Goal: Information Seeking & Learning: Compare options

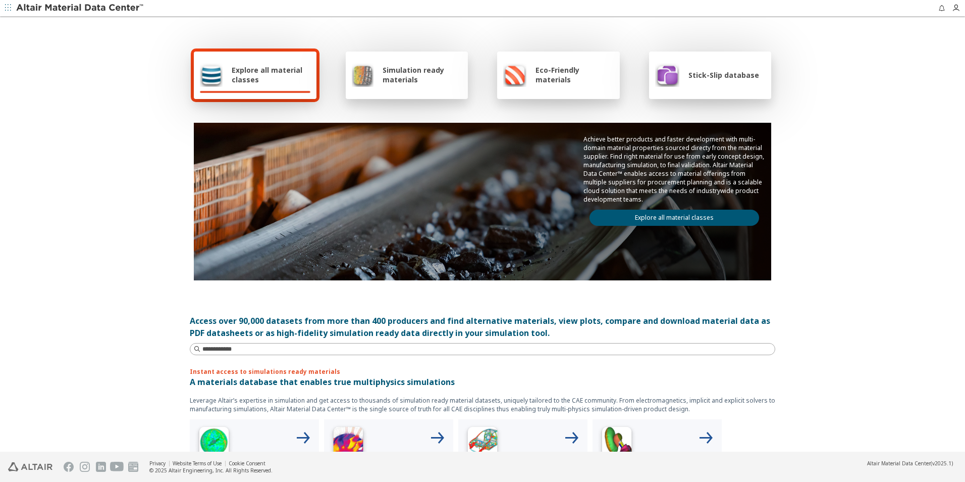
click at [250, 89] on div "Explore all material classes" at bounding box center [255, 74] width 123 height 47
click at [653, 215] on link "Explore all material classes" at bounding box center [675, 218] width 170 height 16
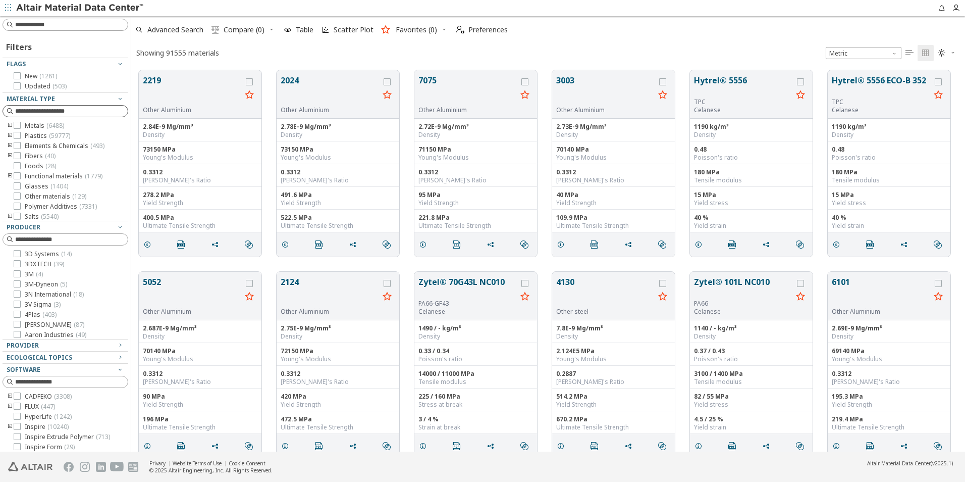
scroll to position [381, 826]
click at [46, 27] on input at bounding box center [71, 25] width 113 height 10
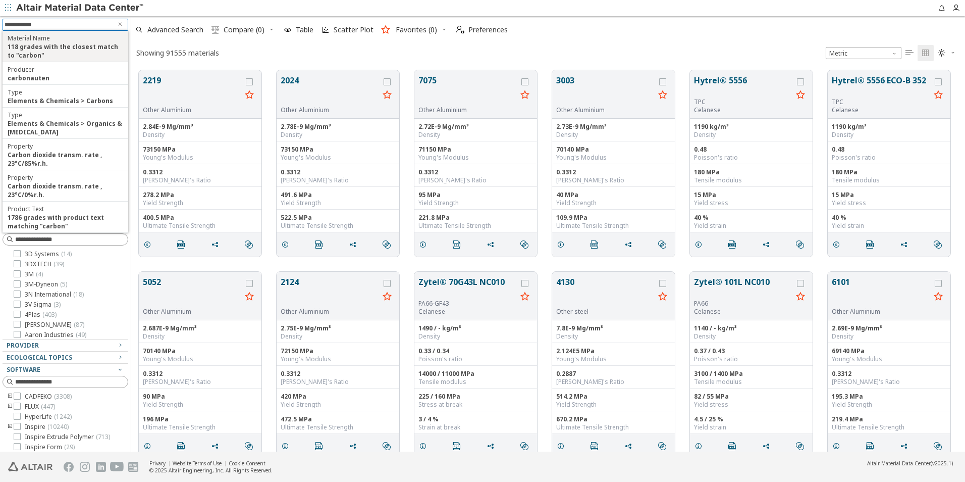
type input "**********"
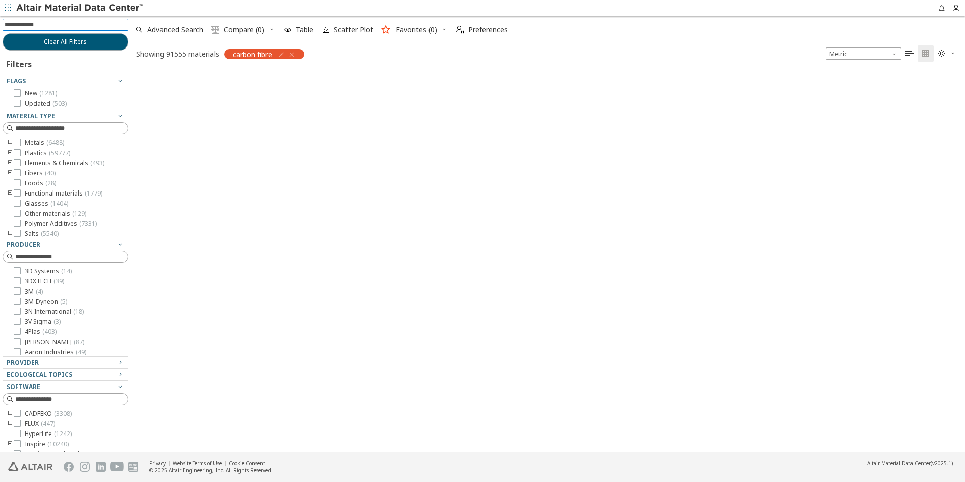
scroll to position [380, 826]
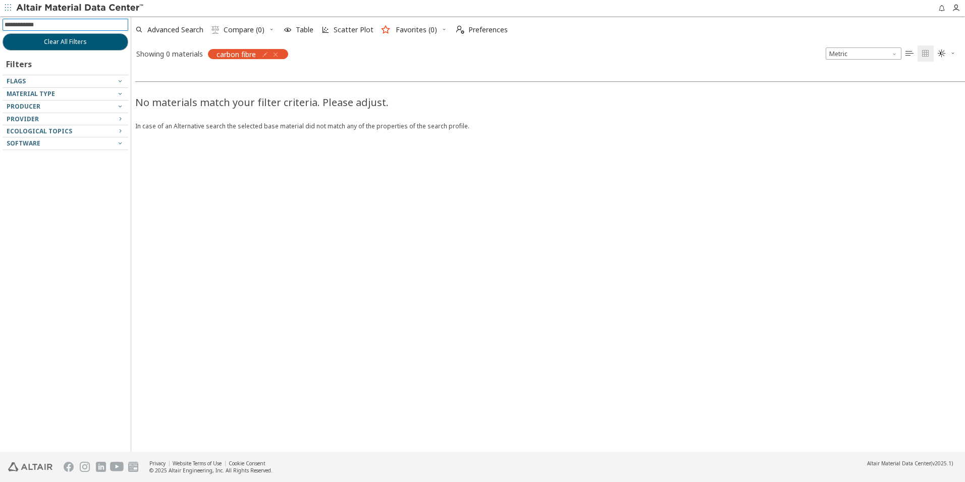
click at [277, 51] on icon "button" at bounding box center [276, 54] width 8 height 8
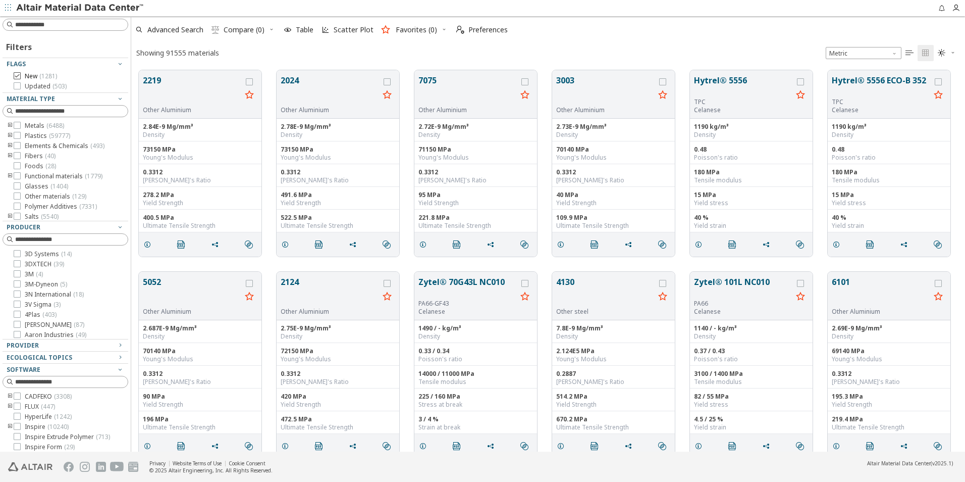
scroll to position [381, 826]
click at [15, 155] on icon at bounding box center [17, 155] width 7 height 7
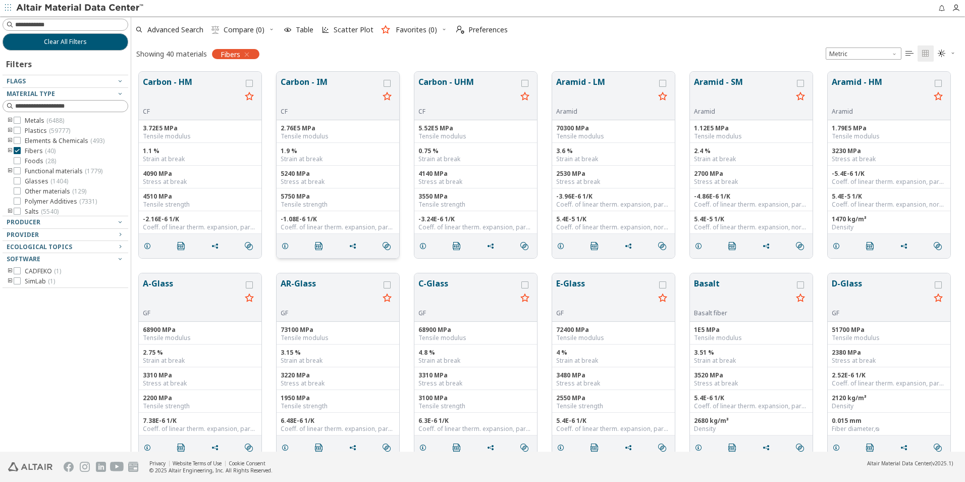
click at [322, 103] on button "Carbon - IM" at bounding box center [330, 92] width 98 height 32
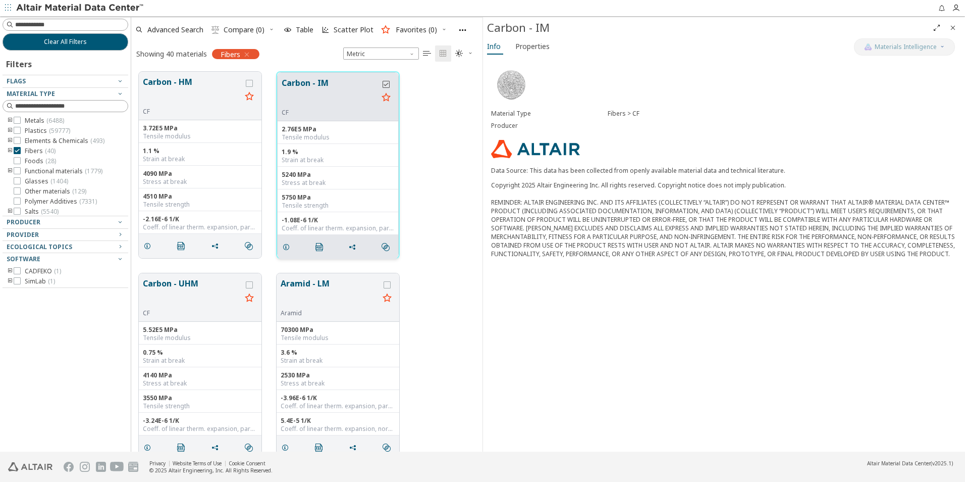
click at [388, 84] on icon "grid" at bounding box center [386, 84] width 7 height 7
click at [47, 25] on input at bounding box center [67, 24] width 124 height 11
type input "*****"
click at [251, 54] on icon "button" at bounding box center [247, 54] width 8 height 8
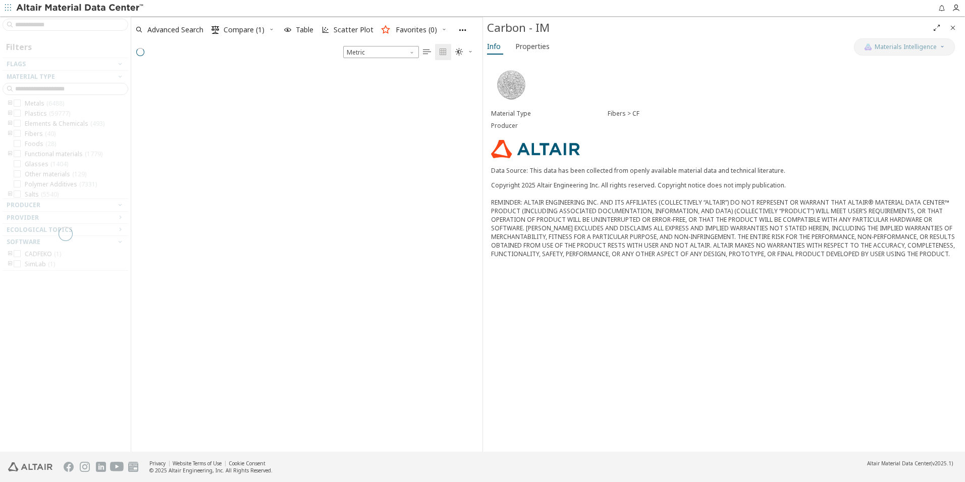
scroll to position [381, 344]
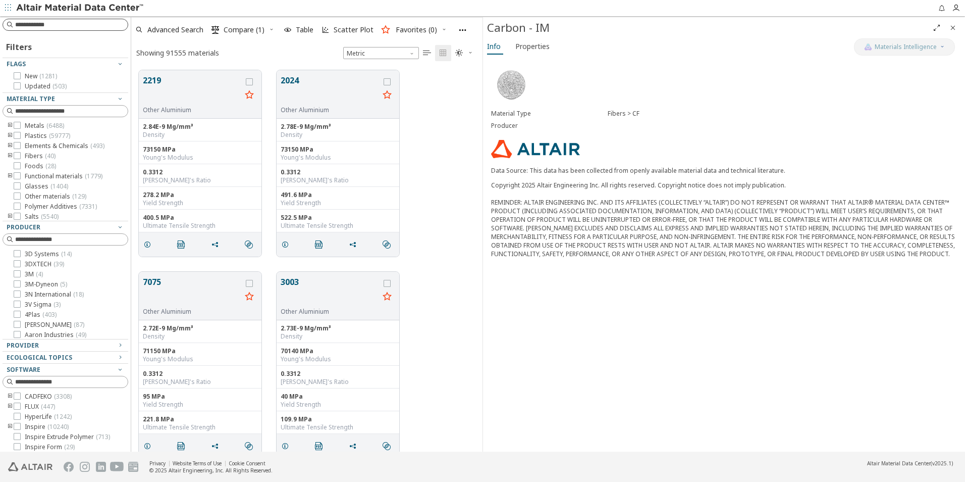
click at [80, 25] on input at bounding box center [71, 25] width 113 height 10
type input "*****"
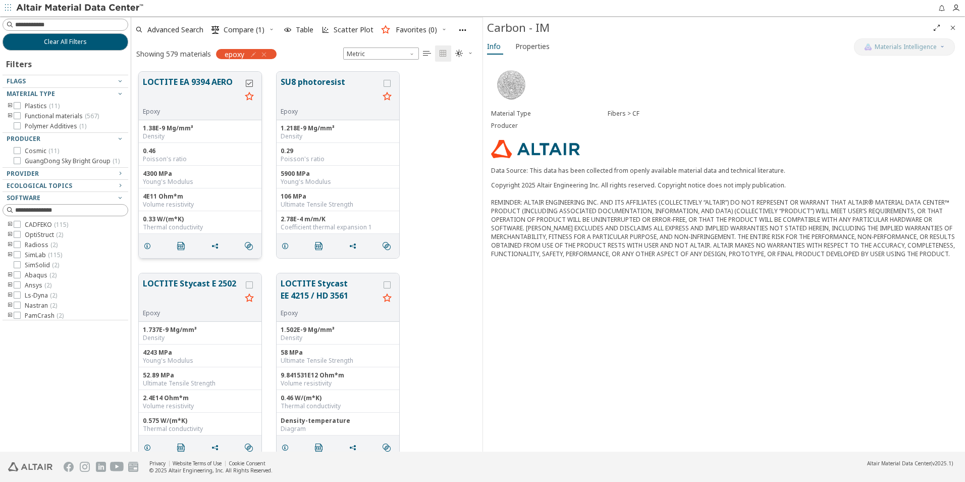
click at [252, 80] on icon "grid" at bounding box center [249, 83] width 7 height 7
click at [238, 26] on span "Compare (2)" at bounding box center [244, 29] width 41 height 7
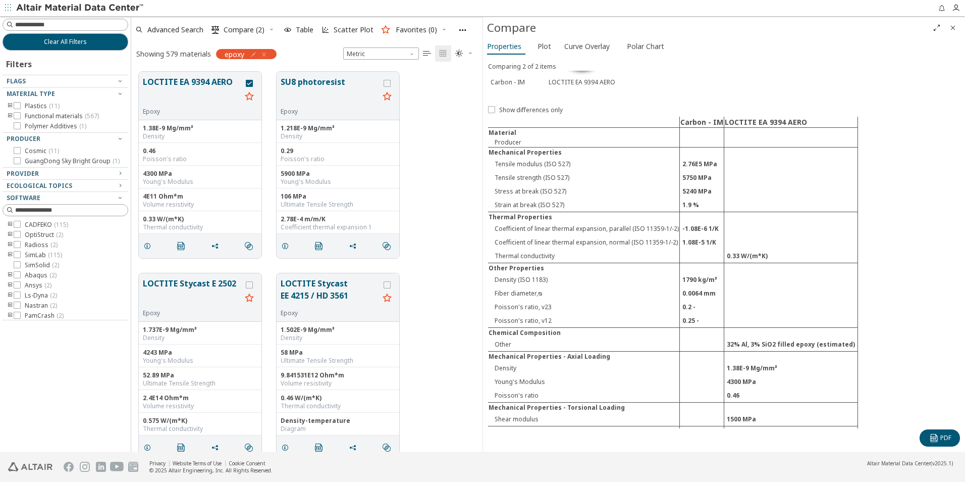
scroll to position [37, 0]
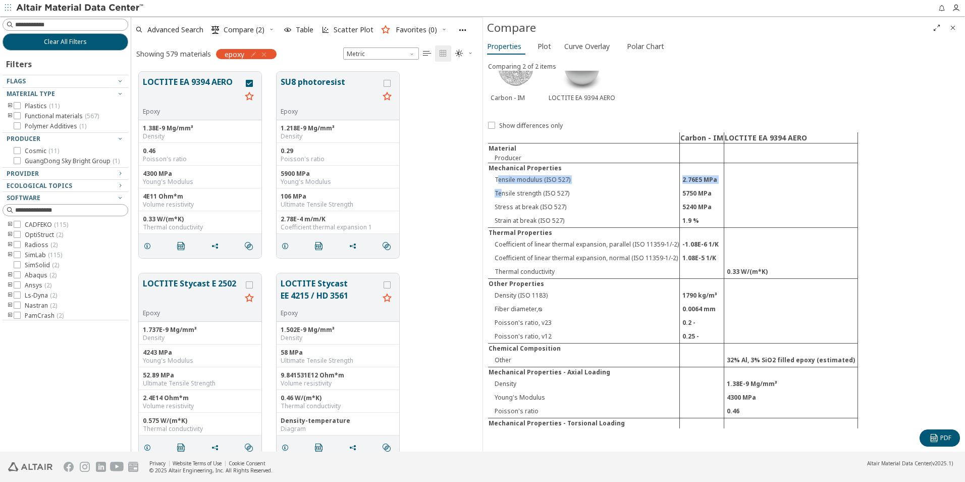
drag, startPoint x: 497, startPoint y: 183, endPoint x: 501, endPoint y: 193, distance: 10.9
click at [501, 193] on tbody "Carbon - IM LOCTITE EA 9394 AERO Material Producer Mechanical Properties Tensil…" at bounding box center [673, 305] width 370 height 346
drag, startPoint x: 501, startPoint y: 193, endPoint x: 599, endPoint y: 196, distance: 97.5
click at [599, 196] on td "Tensile strength (ISO 527)" at bounding box center [584, 193] width 192 height 14
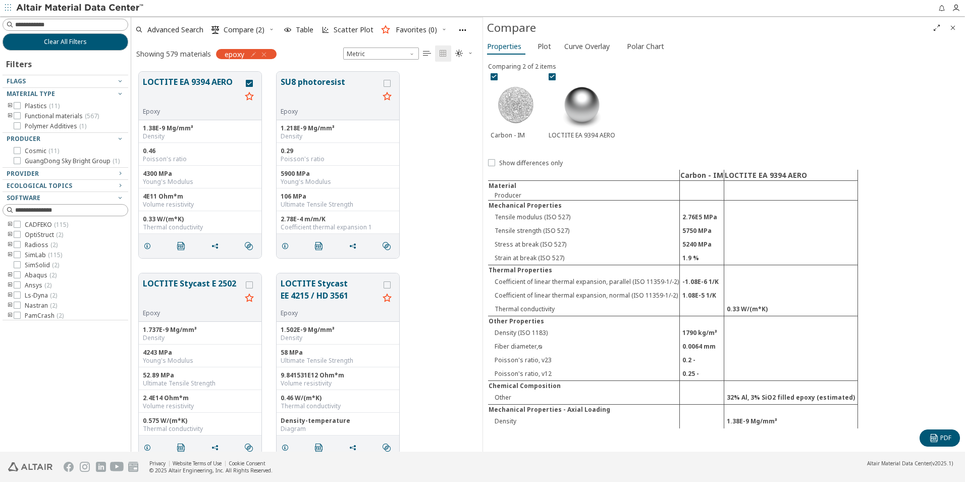
scroll to position [88, 0]
